Goal: Task Accomplishment & Management: Manage account settings

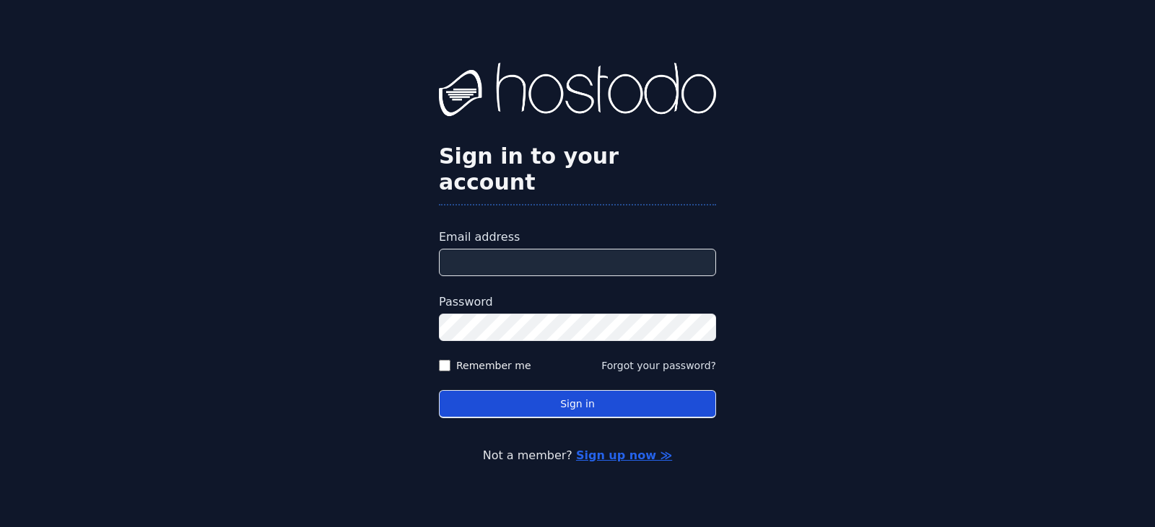
type input "**********"
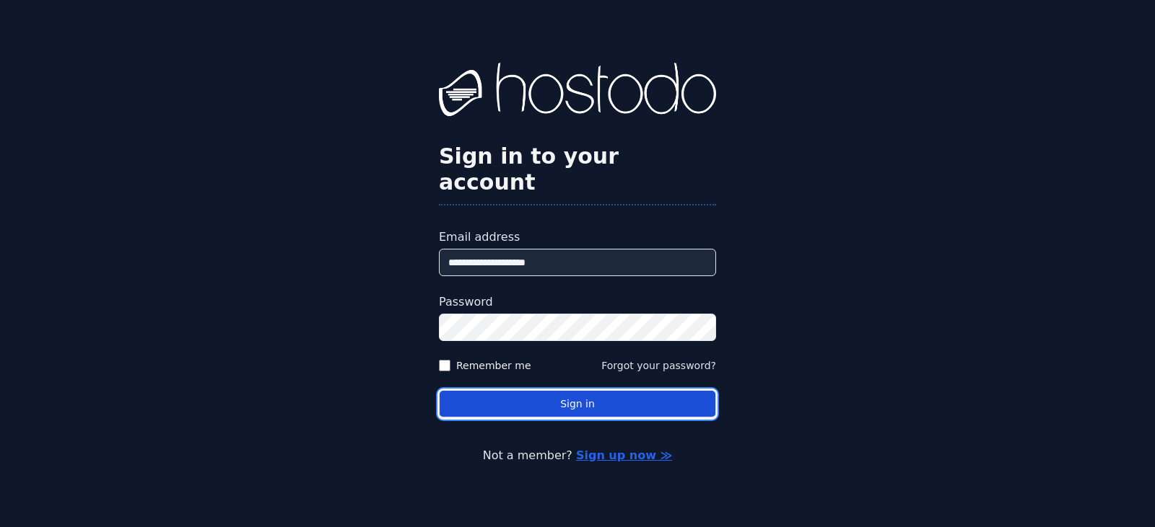
click at [483, 390] on button "Sign in" at bounding box center [577, 404] width 277 height 28
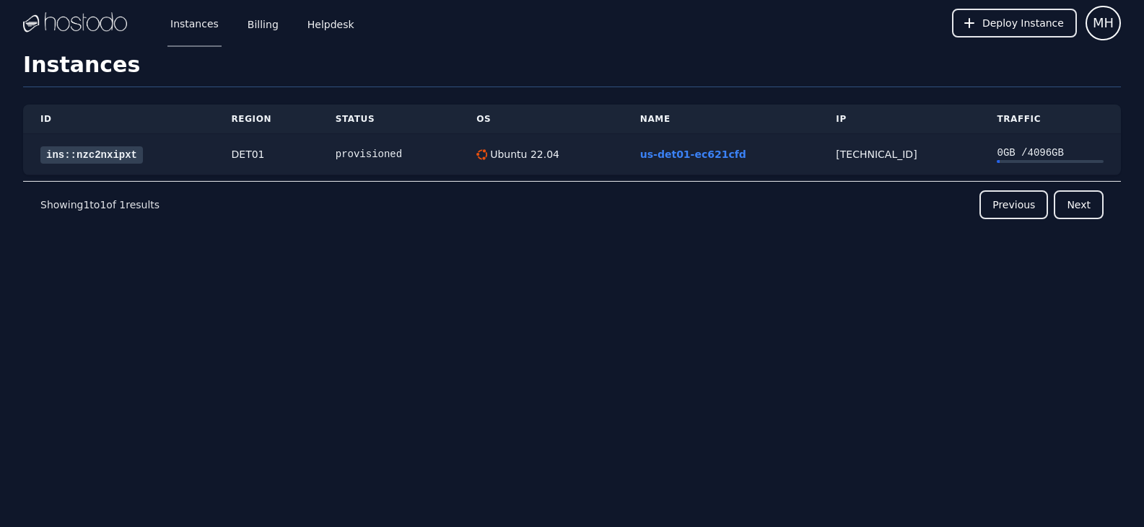
click at [86, 150] on link "ins::nzc2nxipxt" at bounding box center [91, 154] width 102 height 17
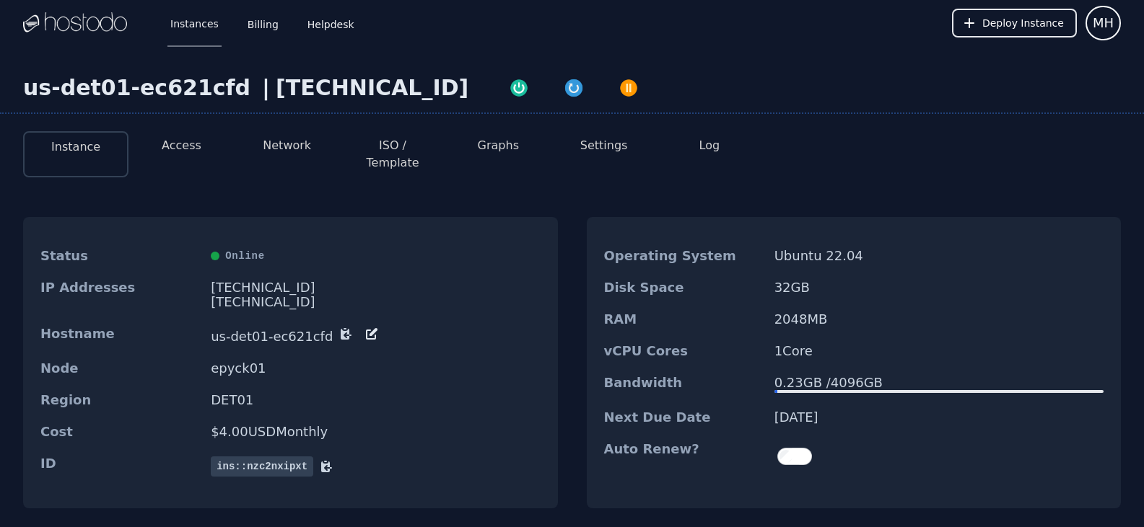
click at [178, 150] on button "Access" at bounding box center [182, 145] width 40 height 17
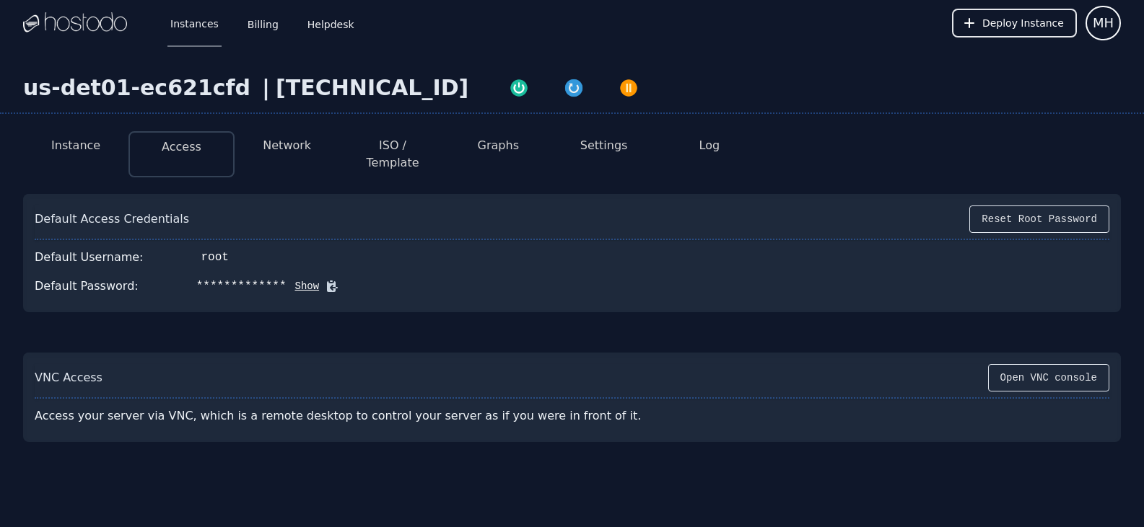
click at [332, 93] on div "[TECHNICAL_ID]" at bounding box center [372, 88] width 193 height 26
drag, startPoint x: 332, startPoint y: 93, endPoint x: 349, endPoint y: 101, distance: 18.4
click at [349, 101] on div "[TECHNICAL_ID]" at bounding box center [372, 88] width 193 height 26
click at [328, 89] on div "[TECHNICAL_ID]" at bounding box center [372, 88] width 193 height 26
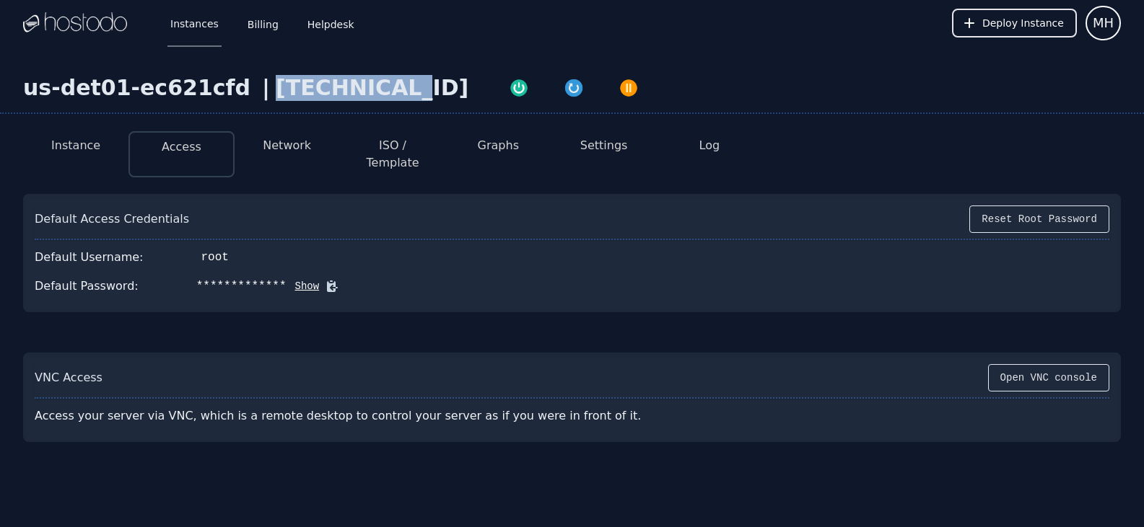
click at [328, 89] on div "[TECHNICAL_ID]" at bounding box center [372, 88] width 193 height 26
copy div "[TECHNICAL_ID]"
click at [575, 272] on div "**********" at bounding box center [572, 286] width 1074 height 29
click at [319, 279] on button at bounding box center [329, 286] width 20 height 14
click at [268, 70] on div "**********" at bounding box center [572, 316] width 1144 height 540
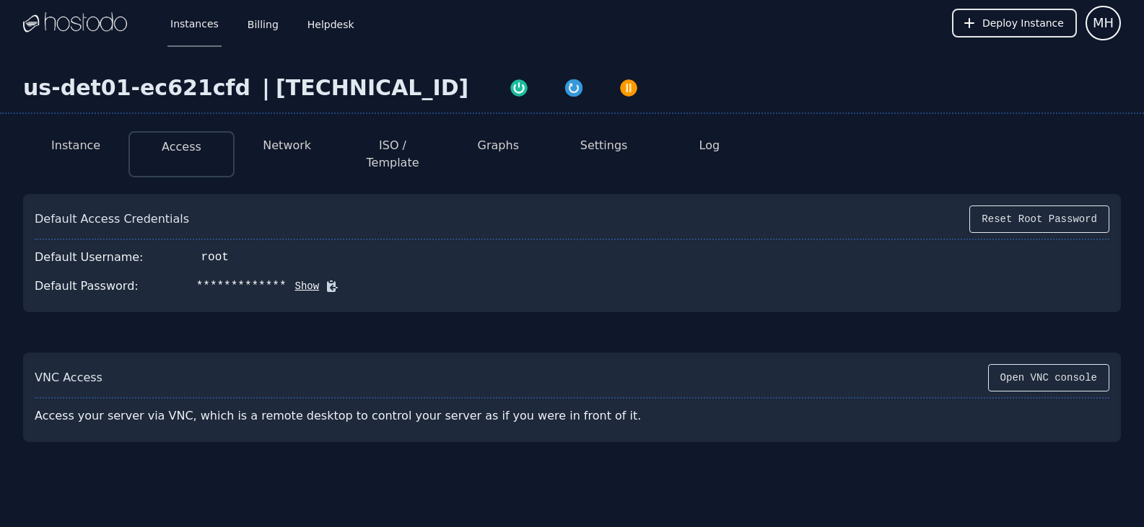
click at [276, 96] on div "[TECHNICAL_ID]" at bounding box center [372, 88] width 193 height 26
copy div "[TECHNICAL_ID]"
click at [608, 243] on div "Default Username: root" at bounding box center [572, 257] width 1074 height 29
click at [325, 279] on icon at bounding box center [332, 286] width 14 height 14
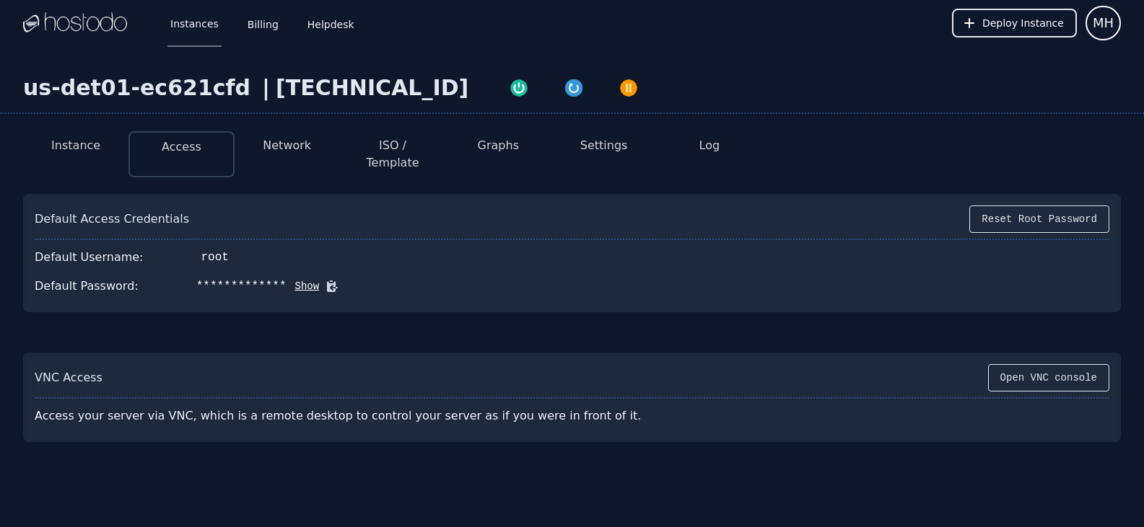
click at [277, 99] on div "[TECHNICAL_ID]" at bounding box center [372, 88] width 193 height 26
copy div "[TECHNICAL_ID]"
click at [655, 219] on div "Default Access Credentials Reset Root Password" at bounding box center [572, 223] width 1074 height 35
click at [286, 279] on button "Show" at bounding box center [302, 286] width 33 height 14
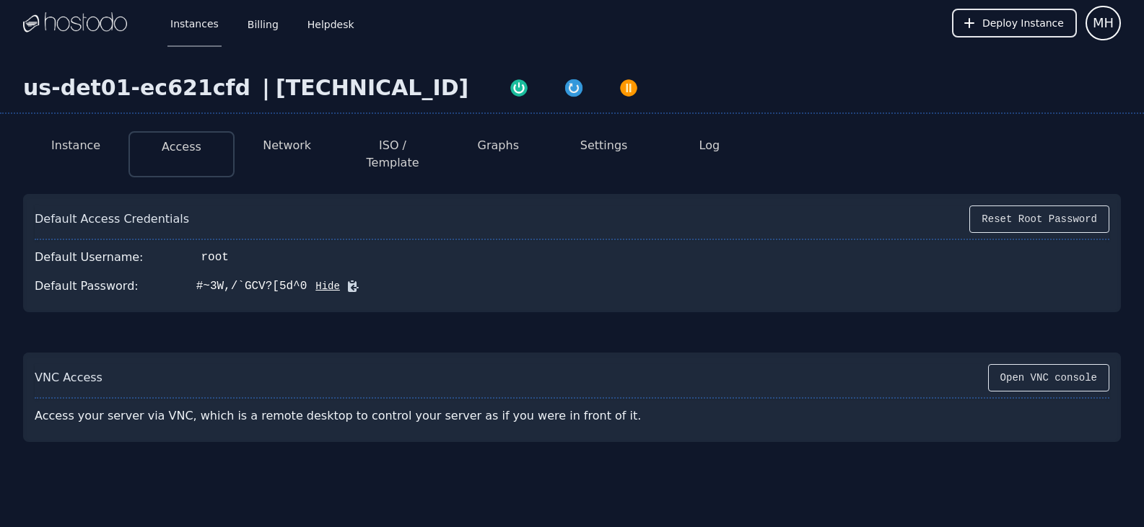
click at [333, 281] on div "Default Password: #~3W,/`GCV?[5d^0 Hide" at bounding box center [572, 286] width 1074 height 29
click at [348, 281] on icon at bounding box center [353, 286] width 11 height 11
